Goal: Find specific page/section: Find specific page/section

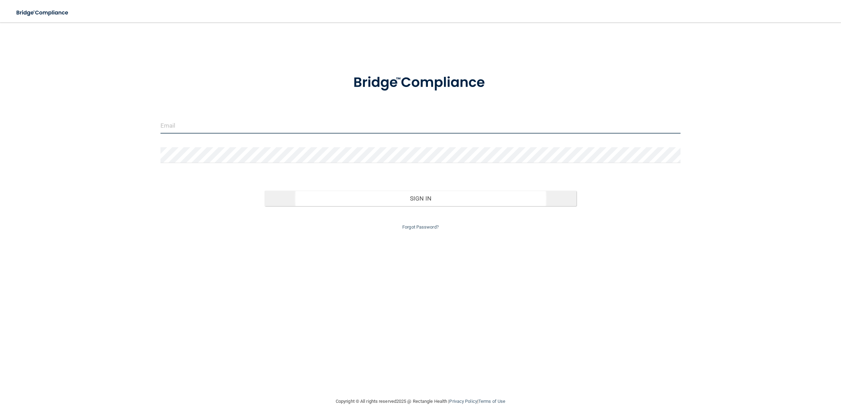
type input "[EMAIL_ADDRESS][DOMAIN_NAME]"
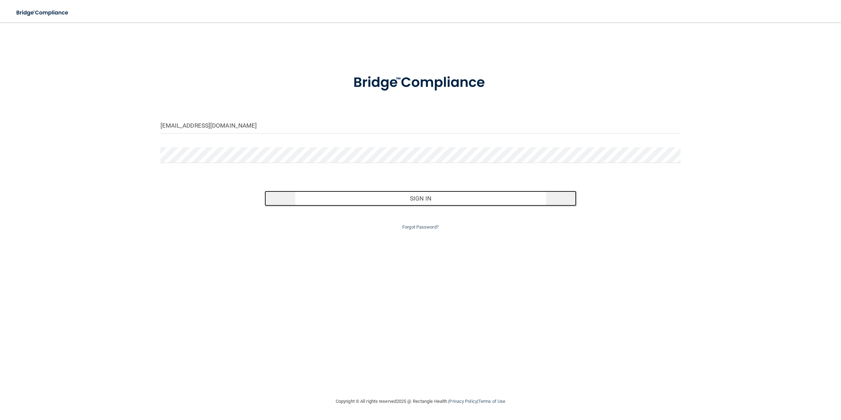
click at [424, 204] on button "Sign In" at bounding box center [421, 198] width 312 height 15
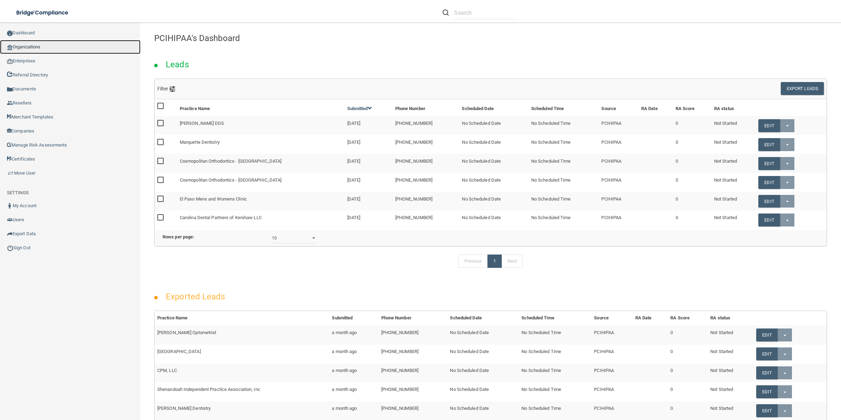
click at [13, 47] on link "Organizations" at bounding box center [70, 47] width 141 height 14
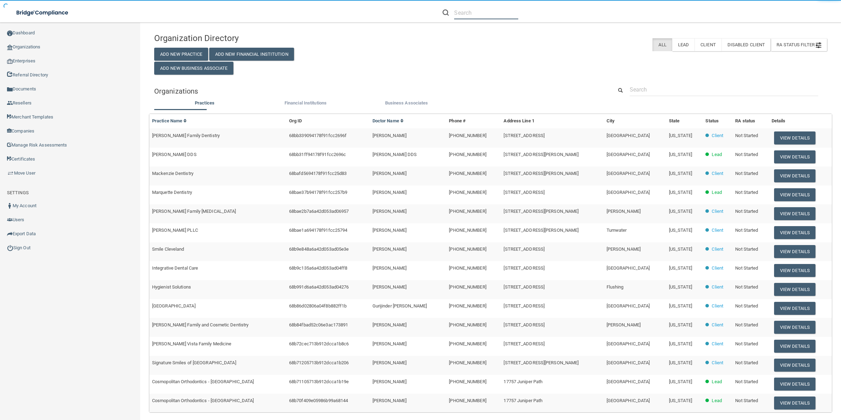
click at [498, 14] on input "text" at bounding box center [486, 12] width 64 height 13
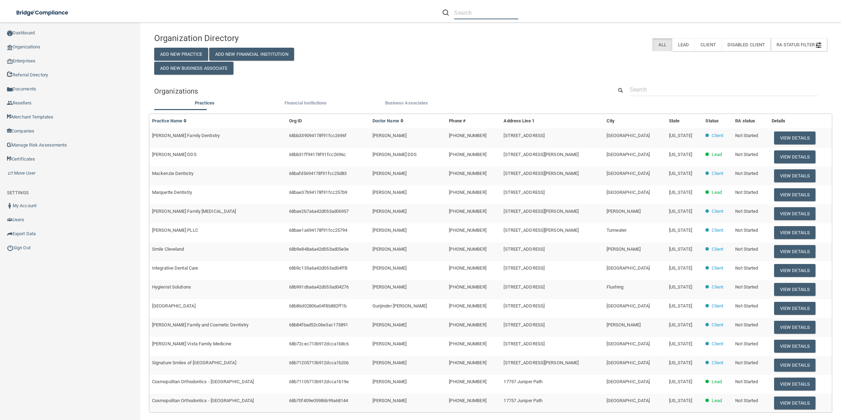
click at [481, 11] on input "text" at bounding box center [486, 12] width 64 height 13
paste input "Mackenzie Dentistry"
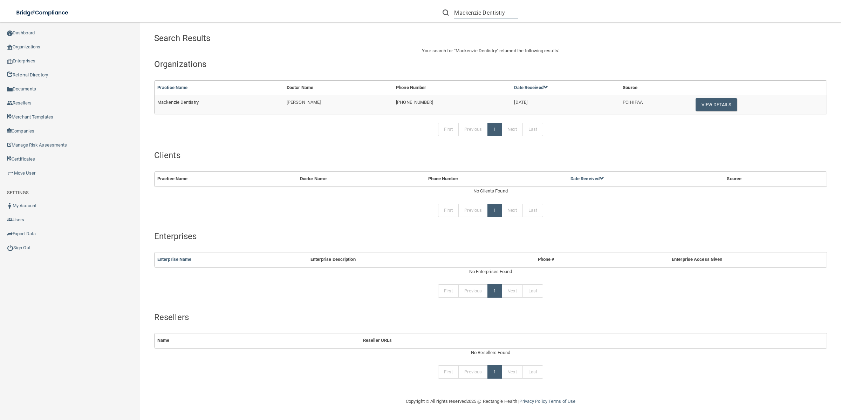
type input "Mackenzie Dentistry"
click at [372, 107] on td "[PERSON_NAME]" at bounding box center [338, 104] width 109 height 19
click at [731, 103] on button "View Details" at bounding box center [716, 104] width 41 height 13
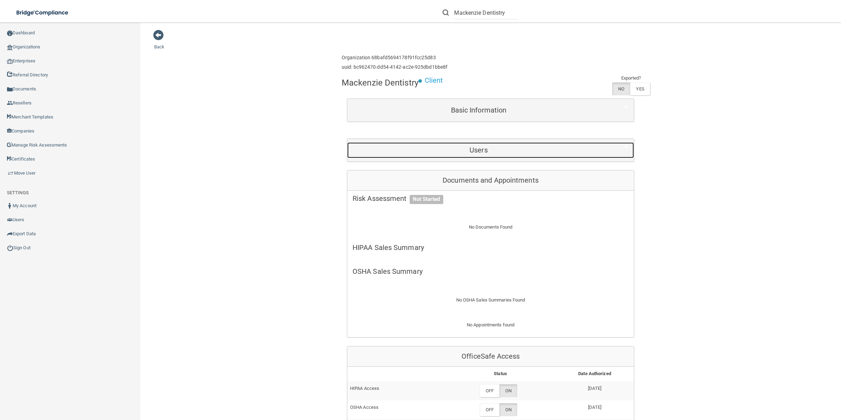
click at [525, 151] on h5 "Users" at bounding box center [479, 150] width 252 height 8
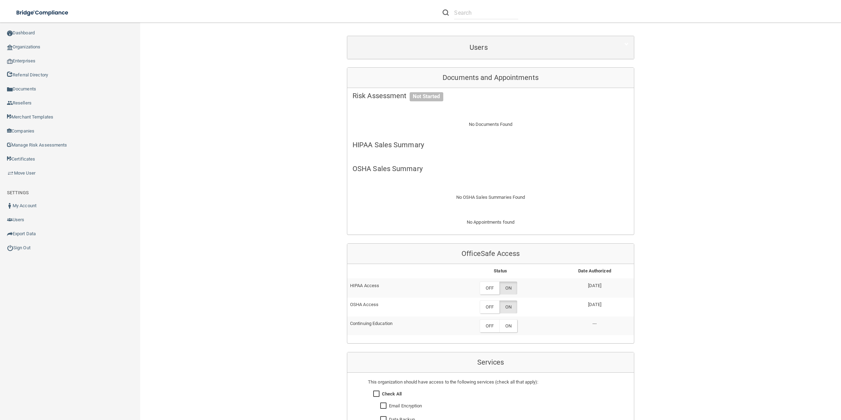
scroll to position [44, 0]
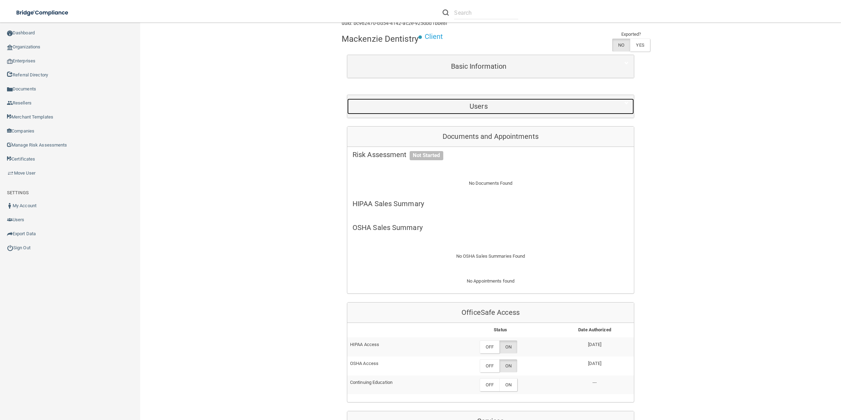
click at [475, 108] on h5 "Users" at bounding box center [479, 106] width 252 height 8
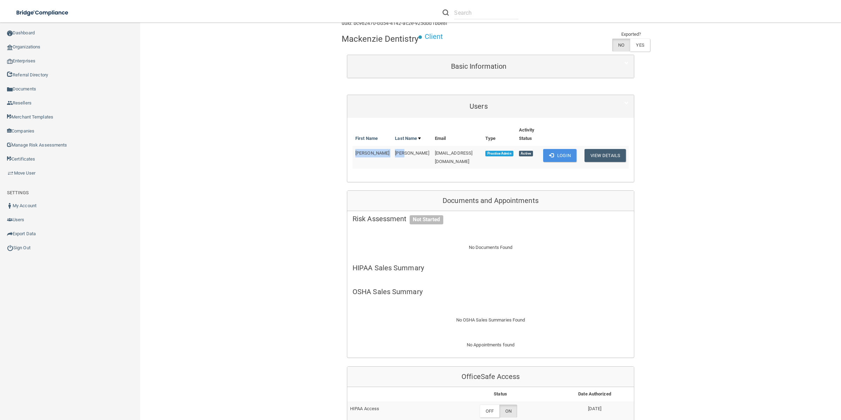
drag, startPoint x: 390, startPoint y: 155, endPoint x: 352, endPoint y: 155, distance: 38.6
click at [353, 155] on tr "Trish Odom info@mackenzie-dentistry.com Practice Admin Active Login View Details" at bounding box center [491, 157] width 276 height 23
copy tr "Trish Odom"
click at [514, 198] on div "Documents and Appointments" at bounding box center [490, 201] width 287 height 20
drag, startPoint x: 395, startPoint y: 151, endPoint x: 352, endPoint y: 154, distance: 43.2
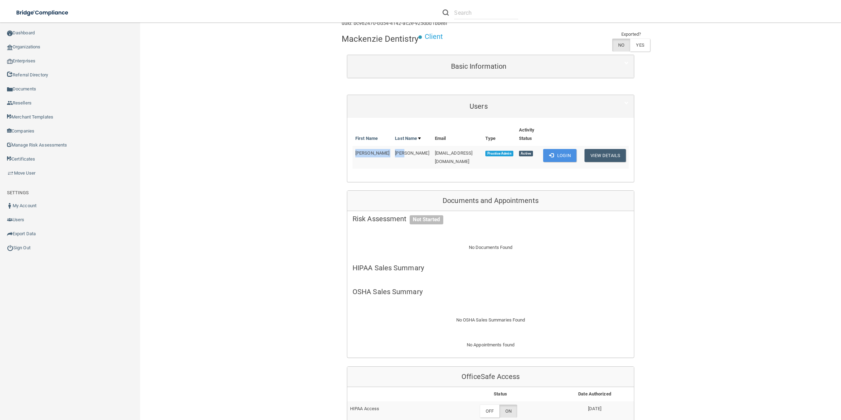
click at [353, 154] on tr "Trish Odom info@mackenzie-dentistry.com Practice Admin Active Login View Details" at bounding box center [491, 157] width 276 height 23
click at [486, 107] on h5 "Users" at bounding box center [479, 106] width 252 height 8
